Goal: Task Accomplishment & Management: Manage account settings

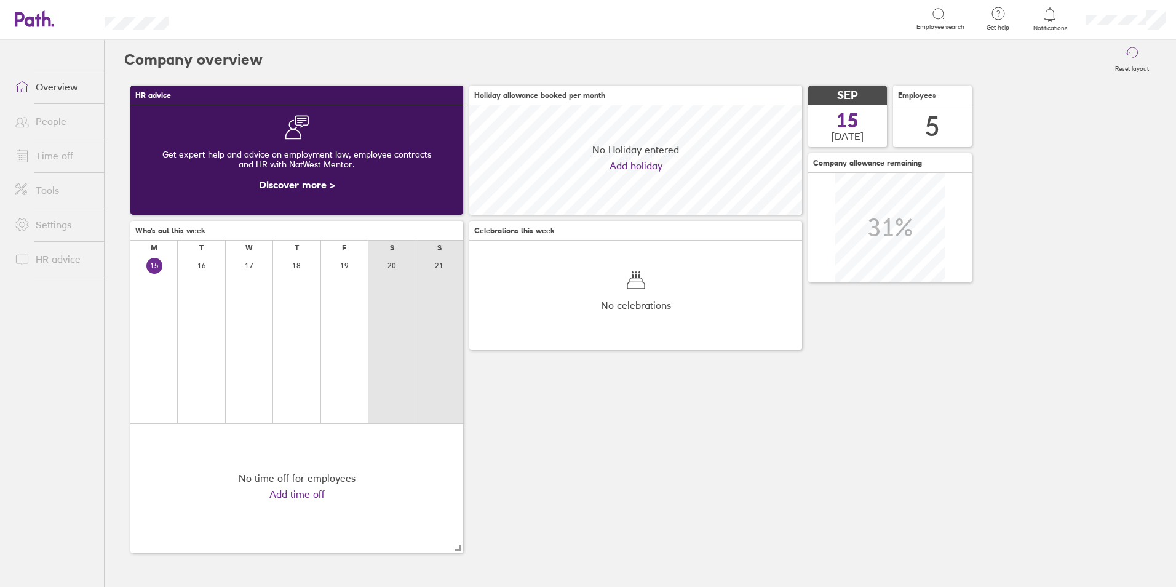
scroll to position [109, 333]
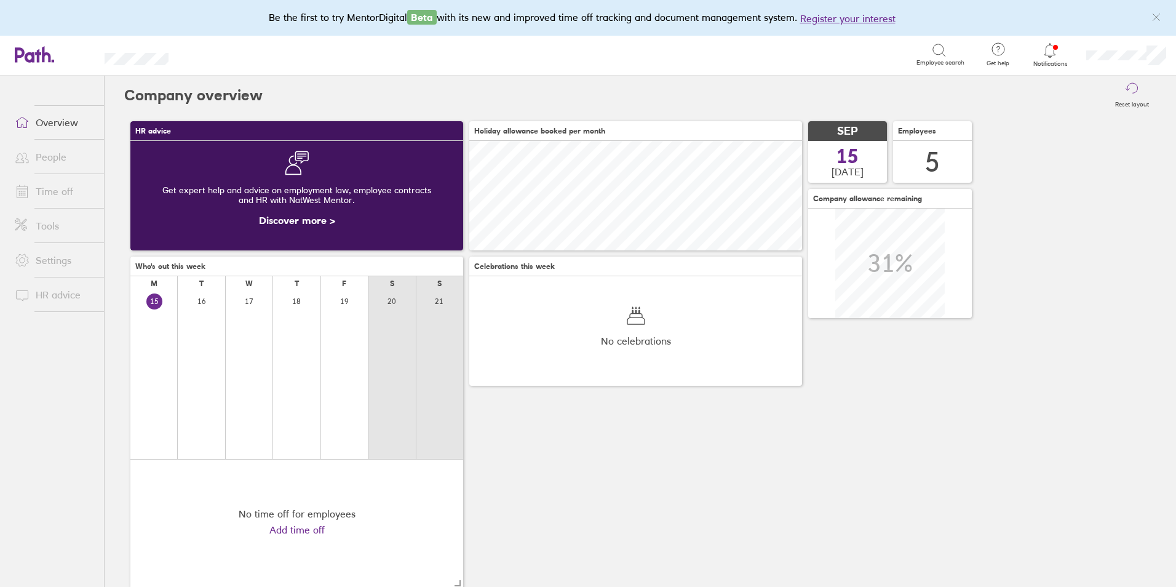
click at [46, 187] on link "Time off" at bounding box center [54, 191] width 99 height 25
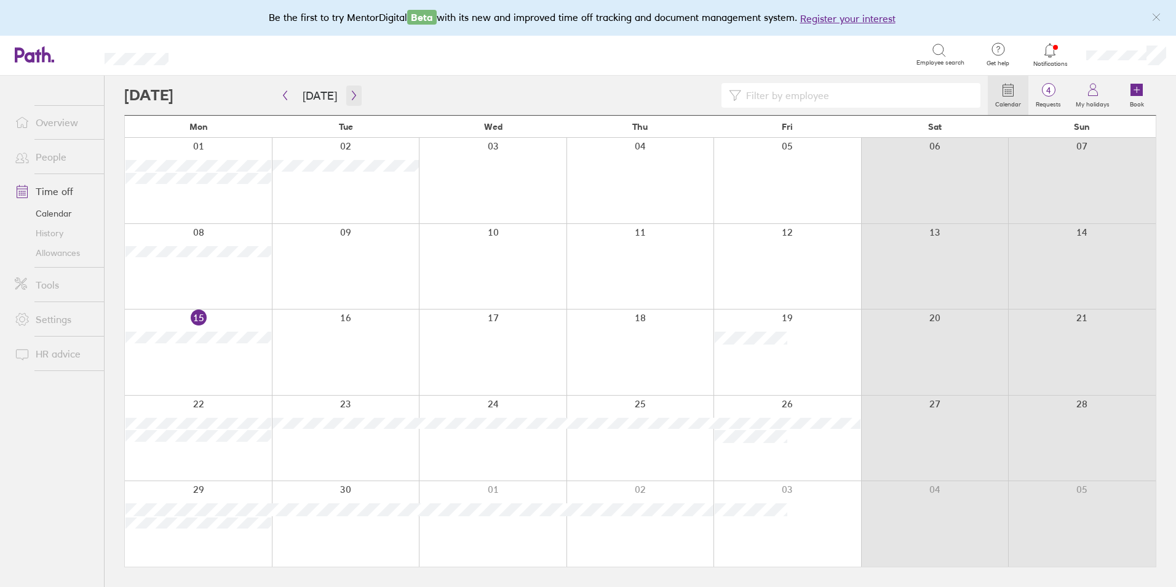
click at [349, 92] on icon "button" at bounding box center [353, 95] width 9 height 10
click at [283, 94] on icon "button" at bounding box center [284, 95] width 9 height 10
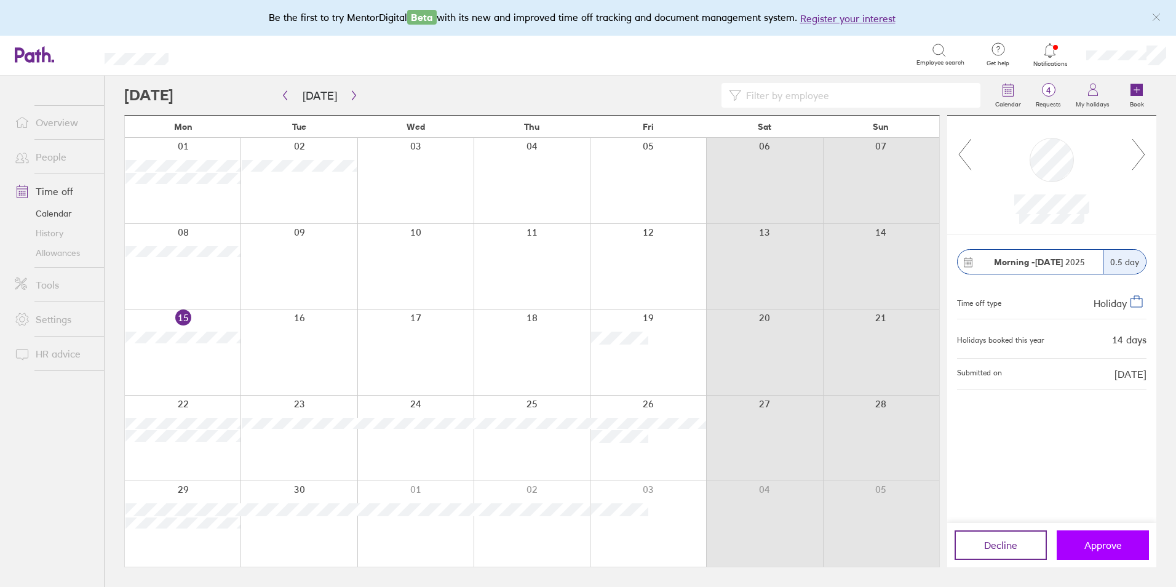
click at [1105, 546] on span "Approve" at bounding box center [1103, 544] width 38 height 11
click at [1098, 546] on span "Approve" at bounding box center [1103, 544] width 38 height 11
click at [1094, 544] on span "Approve" at bounding box center [1103, 544] width 38 height 11
click at [1096, 542] on span "Approve" at bounding box center [1103, 544] width 38 height 11
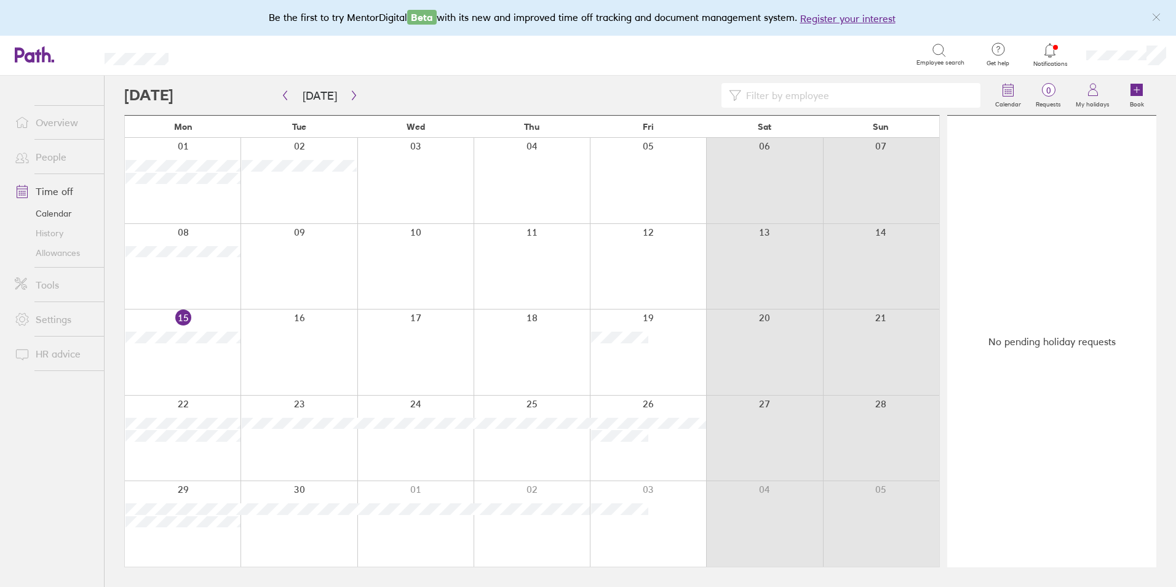
click at [52, 255] on link "Allowances" at bounding box center [54, 253] width 99 height 20
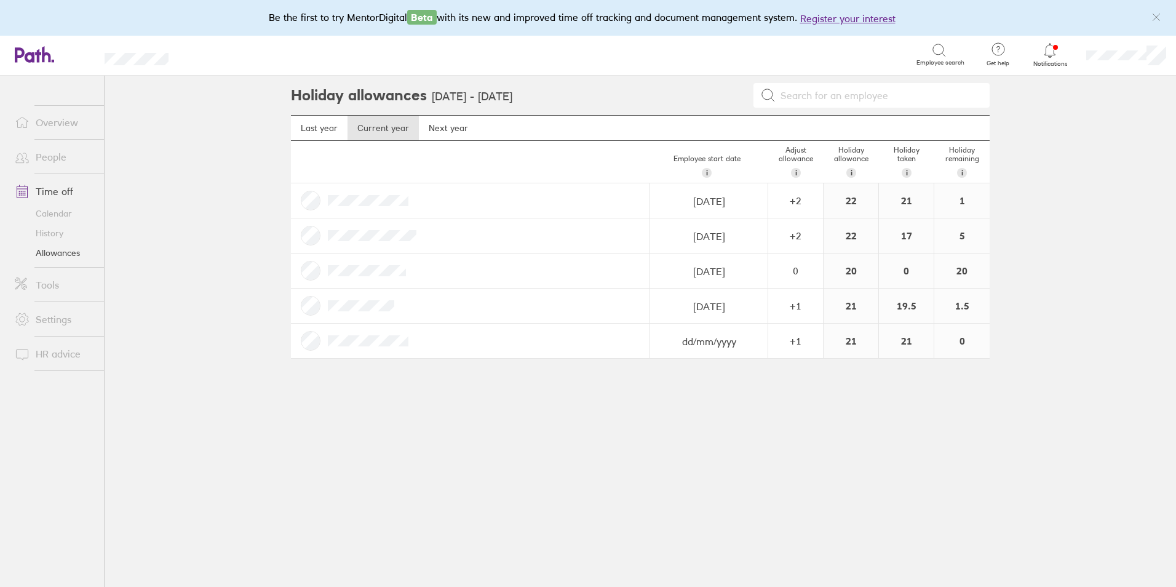
click at [60, 255] on link "Allowances" at bounding box center [54, 253] width 99 height 20
click at [47, 254] on link "Allowances" at bounding box center [54, 253] width 99 height 20
click at [52, 196] on link "Time off" at bounding box center [54, 191] width 99 height 25
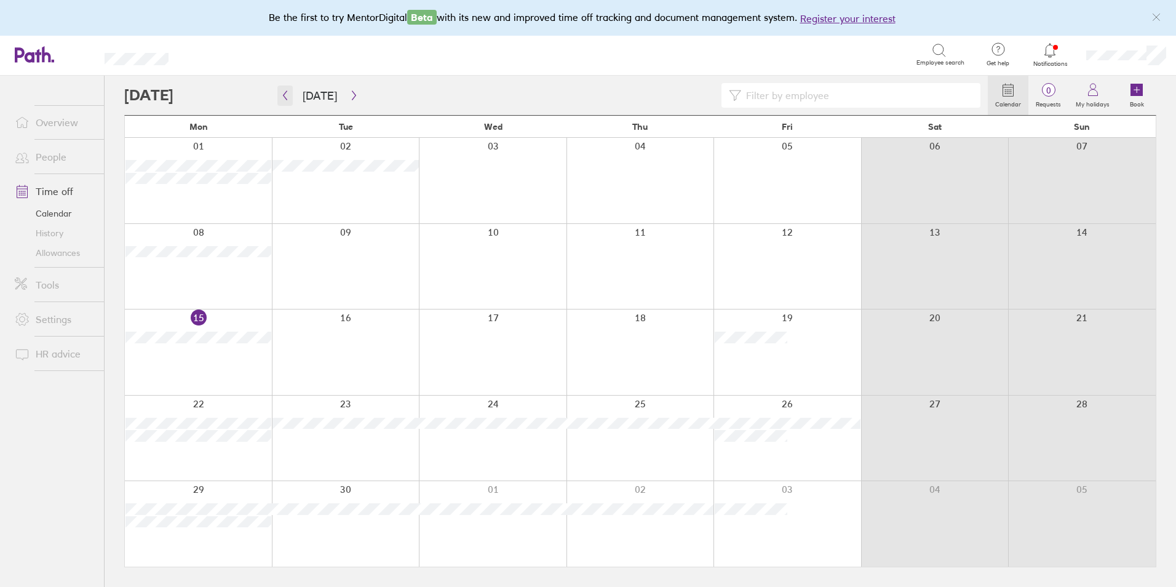
click at [284, 100] on icon "button" at bounding box center [284, 95] width 9 height 10
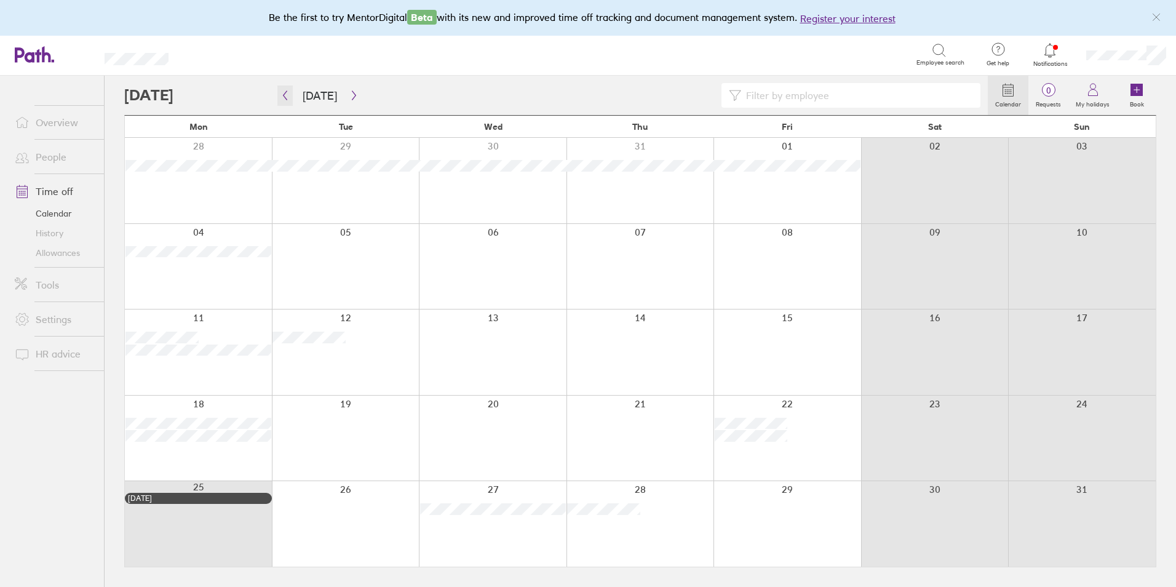
click at [284, 95] on icon "button" at bounding box center [286, 95] width 4 height 9
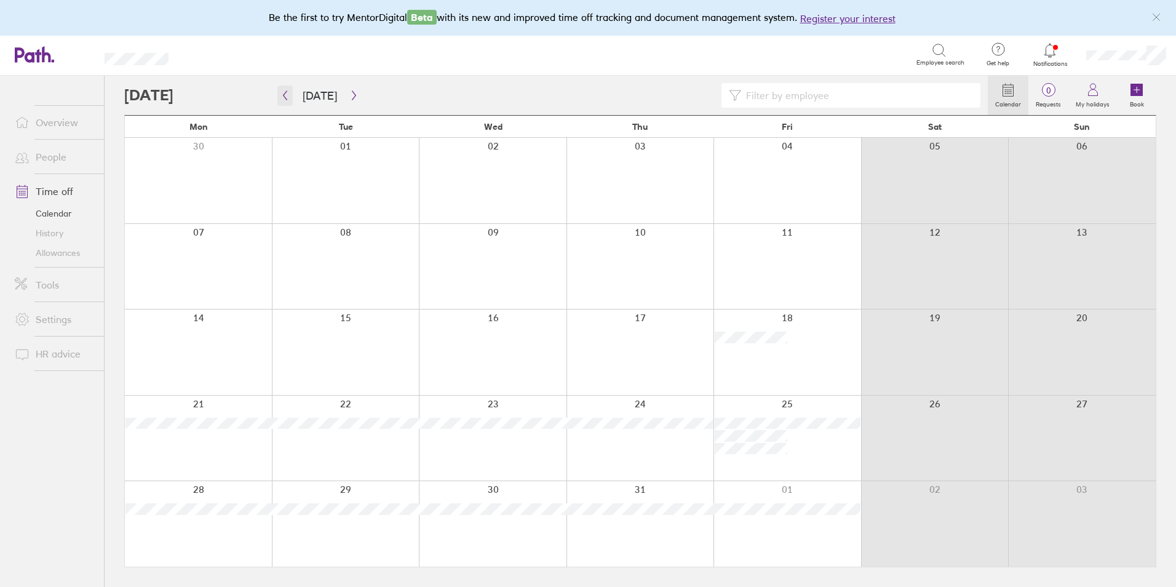
click at [288, 92] on icon "button" at bounding box center [284, 95] width 9 height 10
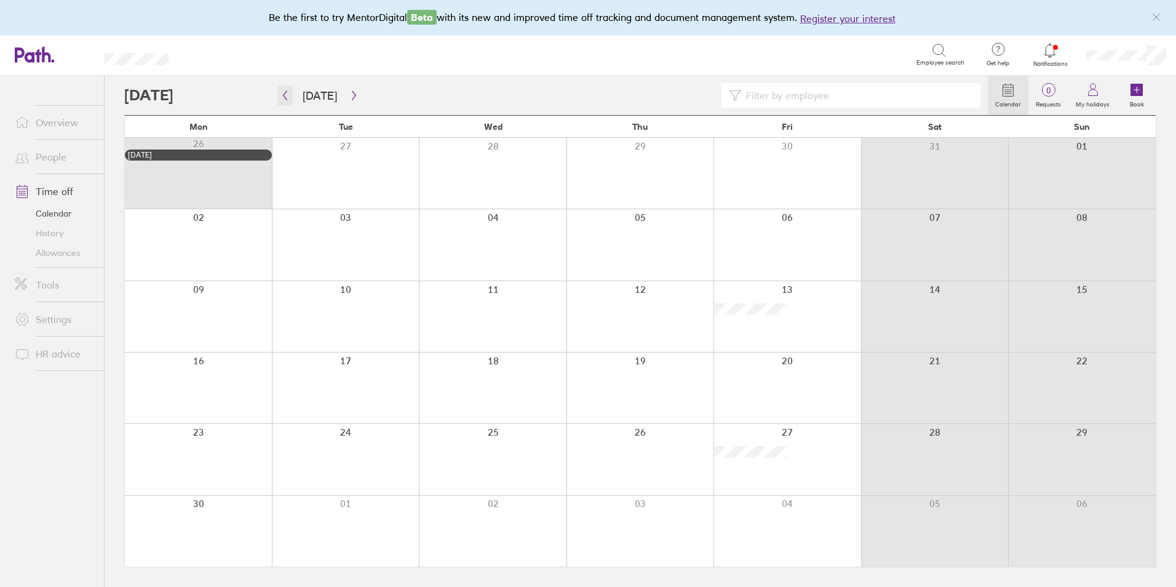
click at [285, 98] on icon "button" at bounding box center [286, 95] width 4 height 9
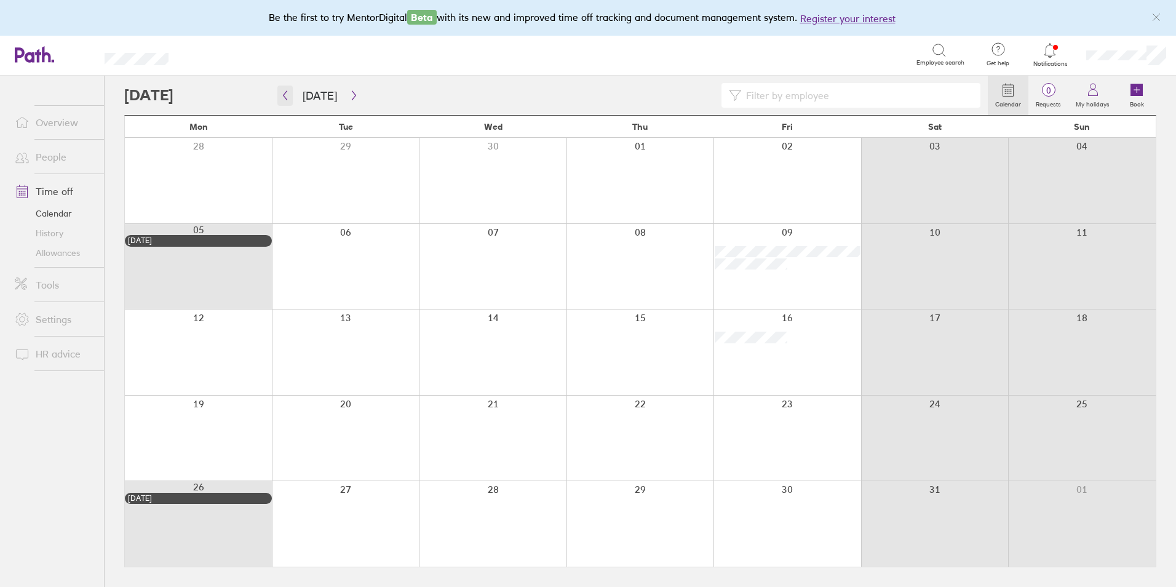
click at [285, 98] on icon "button" at bounding box center [286, 95] width 4 height 9
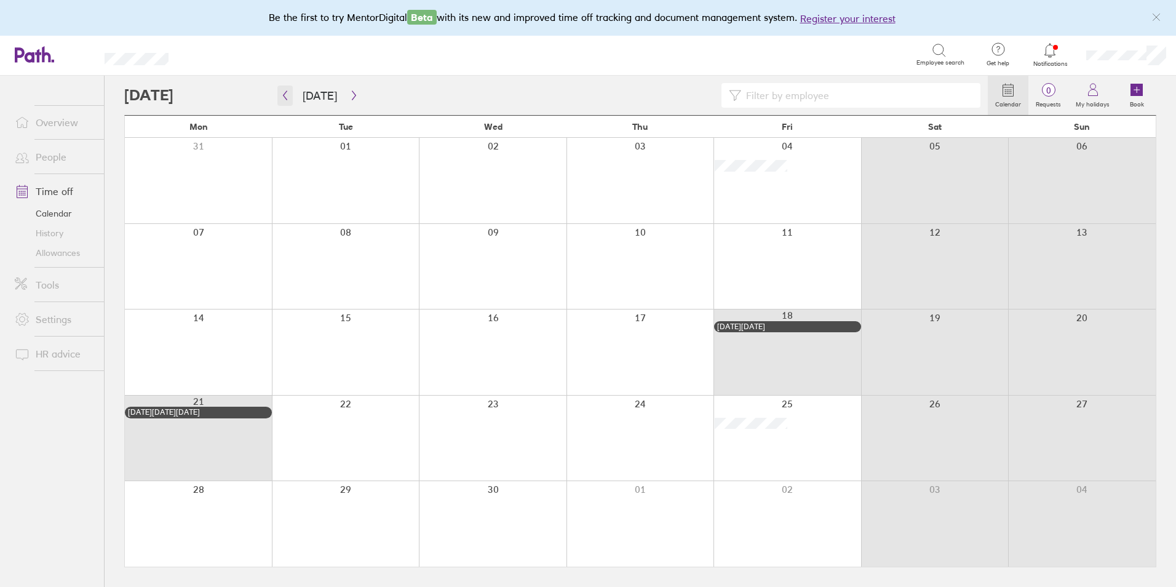
click at [285, 98] on icon "button" at bounding box center [286, 95] width 4 height 9
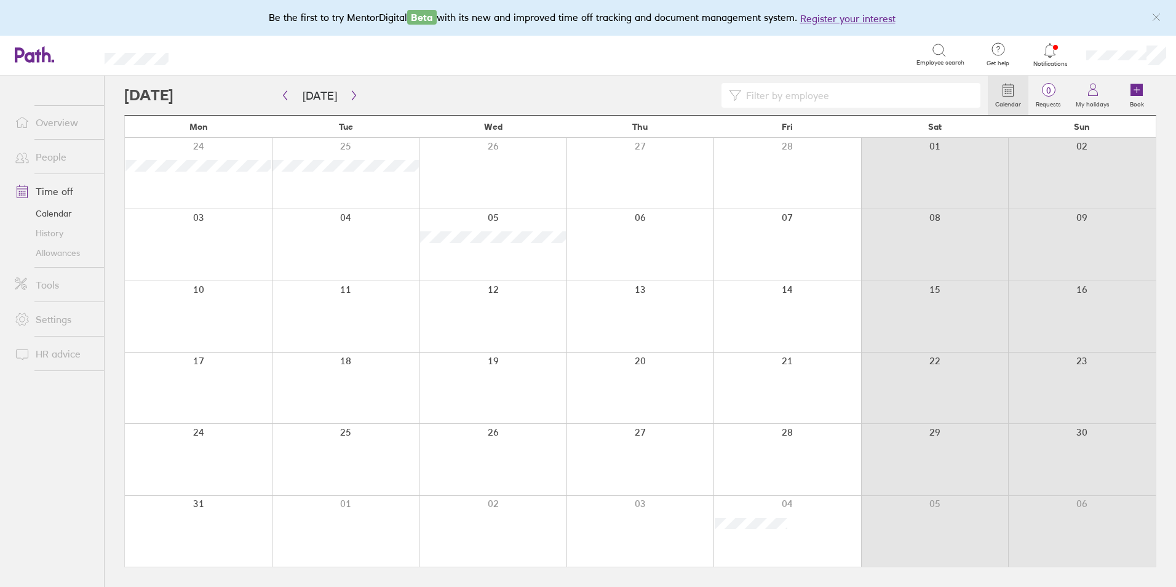
click at [59, 255] on link "Allowances" at bounding box center [54, 253] width 99 height 20
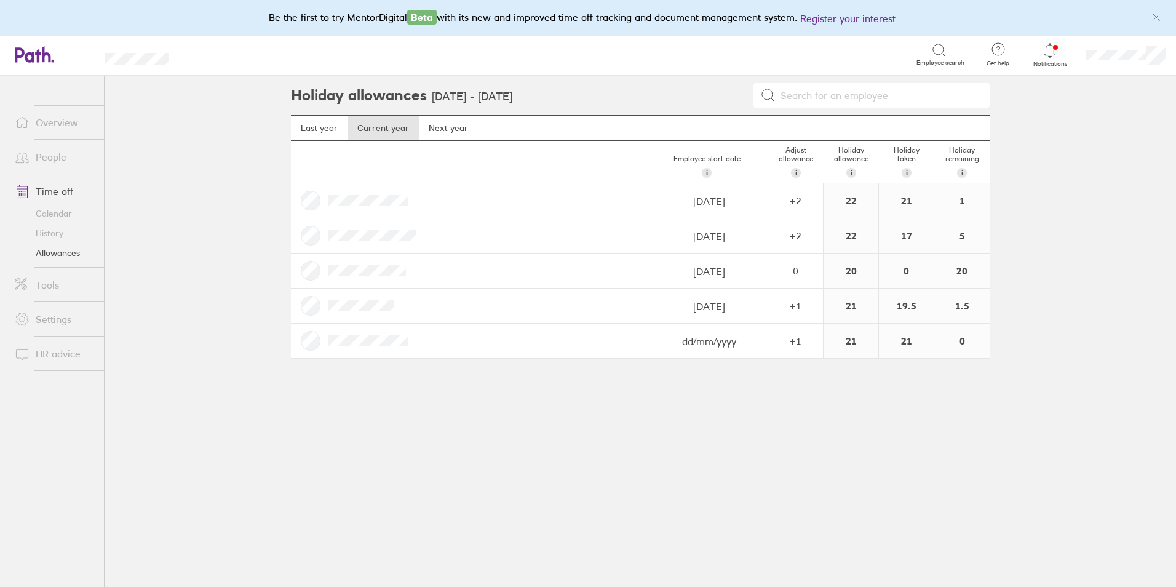
click at [55, 189] on link "Time off" at bounding box center [54, 191] width 99 height 25
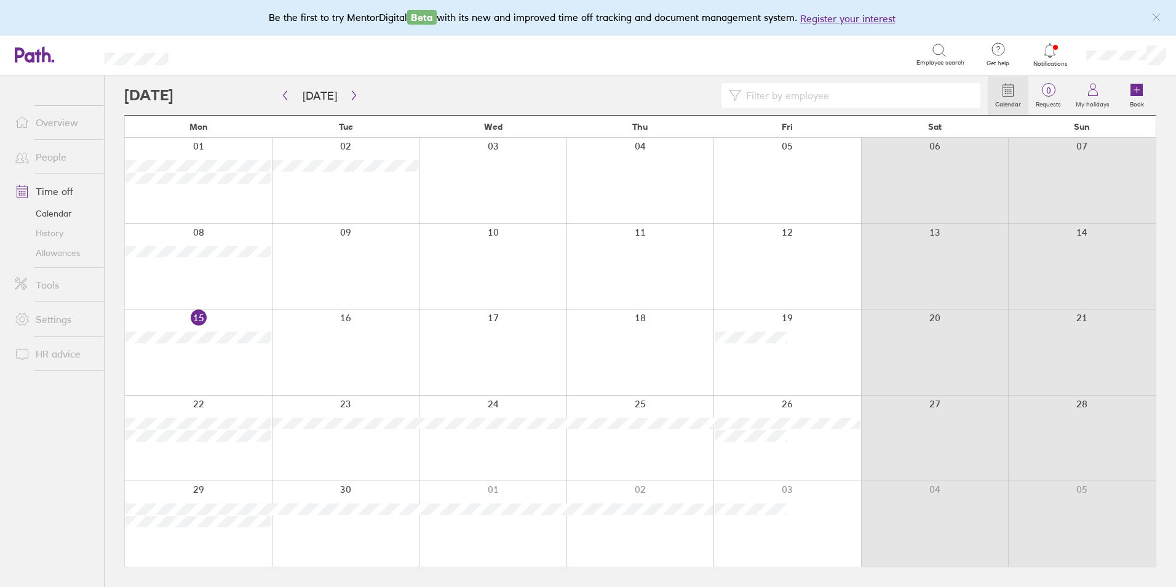
click at [59, 253] on link "Allowances" at bounding box center [54, 253] width 99 height 20
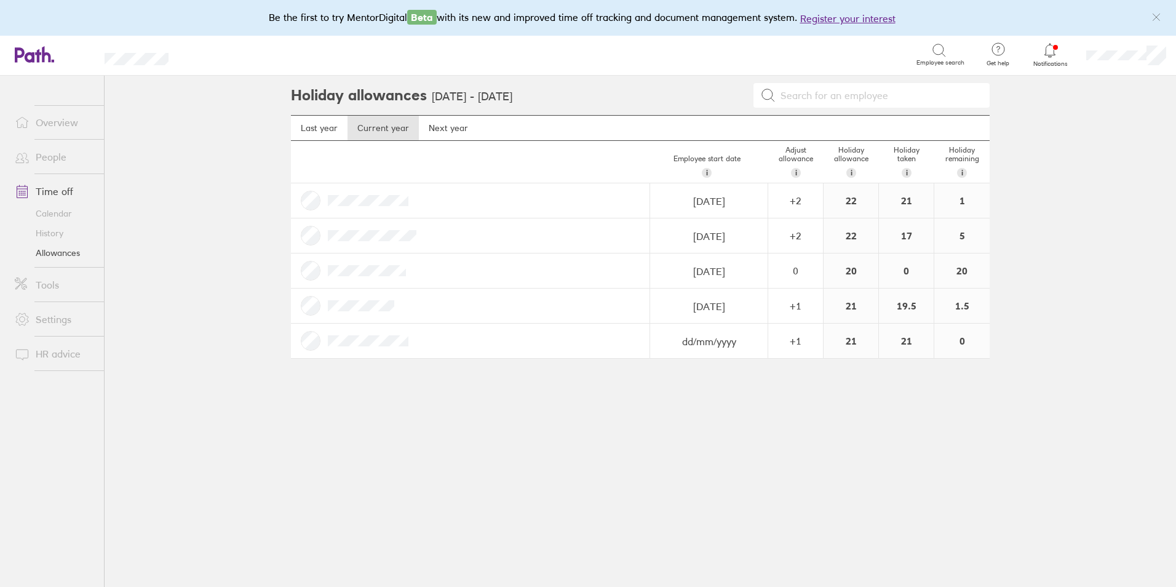
click at [62, 188] on link "Time off" at bounding box center [54, 191] width 99 height 25
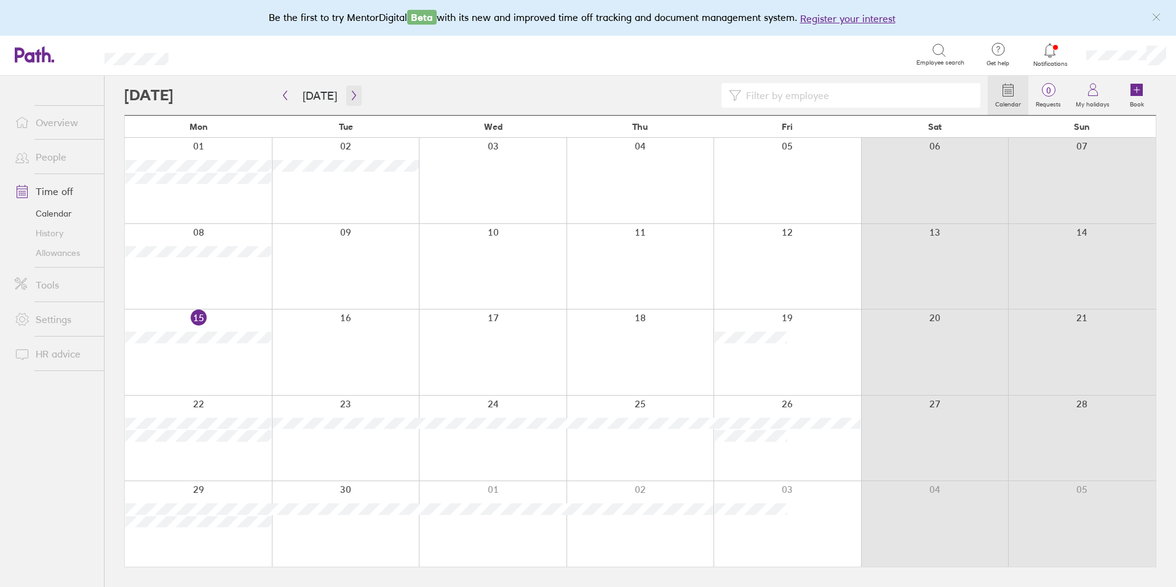
click at [351, 92] on icon "button" at bounding box center [353, 95] width 9 height 10
click at [287, 93] on icon "button" at bounding box center [284, 95] width 9 height 10
click at [48, 249] on link "Allowances" at bounding box center [54, 253] width 99 height 20
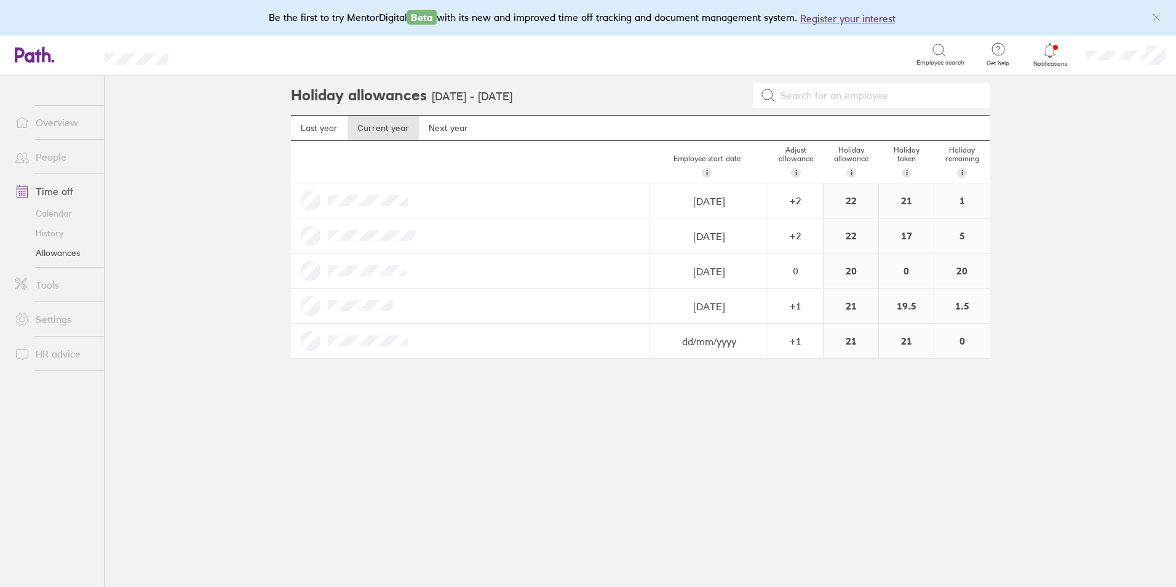
click at [50, 190] on link "Time off" at bounding box center [54, 191] width 99 height 25
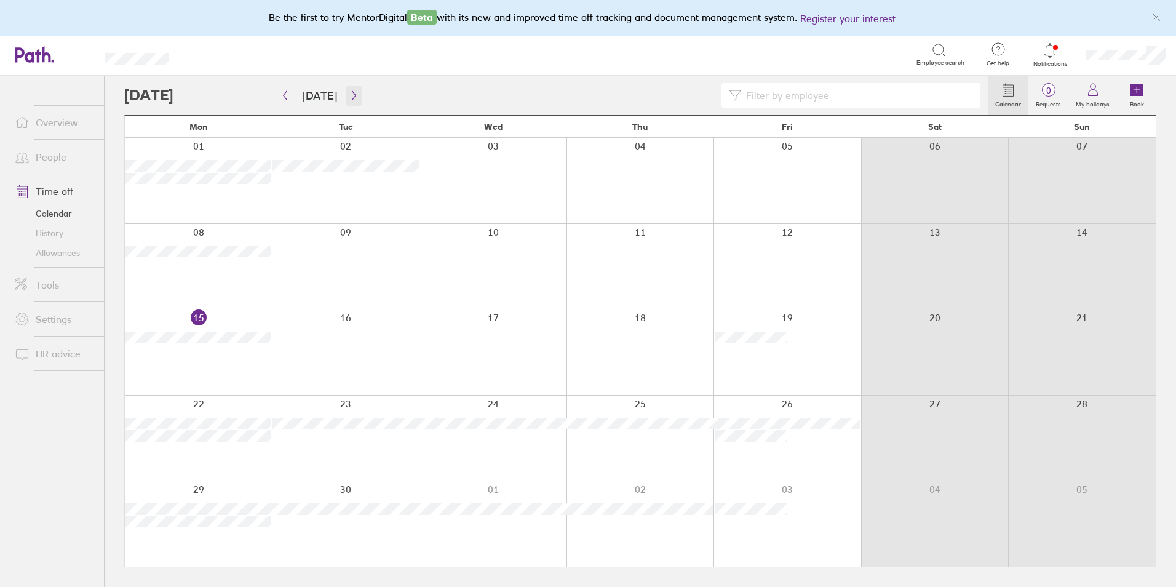
click at [350, 96] on icon "button" at bounding box center [353, 95] width 9 height 10
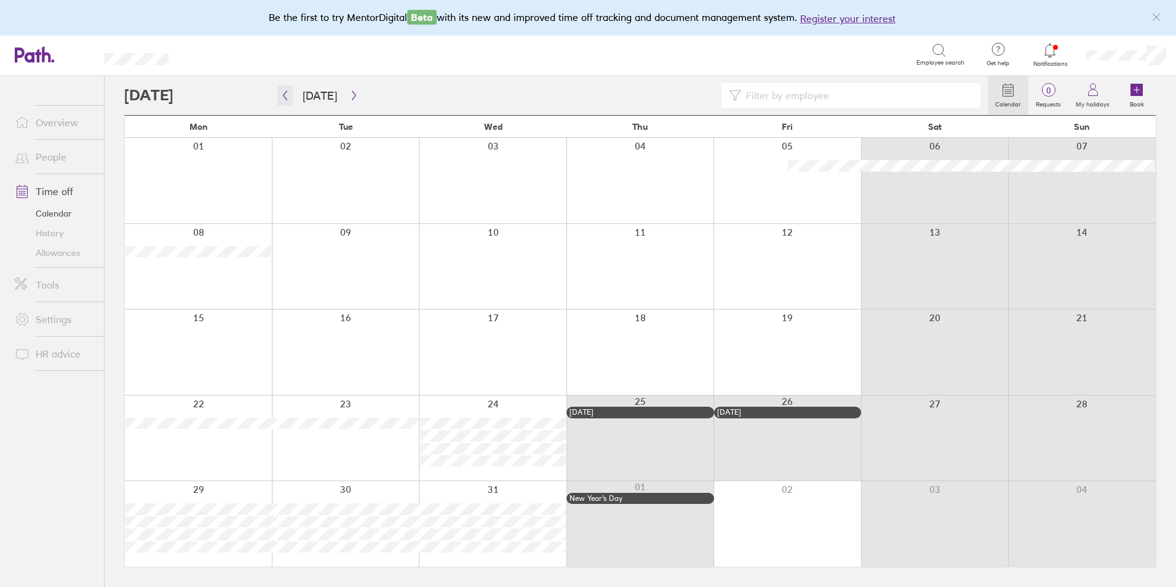
click at [286, 90] on button "button" at bounding box center [284, 96] width 15 height 20
